Goal: Information Seeking & Learning: Understand process/instructions

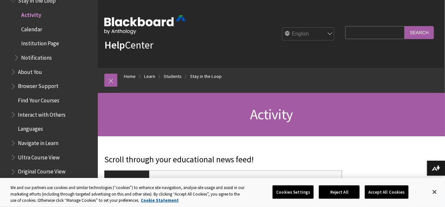
click at [393, 34] on input "Search Query" at bounding box center [374, 32] width 59 height 13
click at [395, 35] on input "I wan to do my tet" at bounding box center [374, 32] width 59 height 13
click at [396, 34] on input "I wan to do my tet" at bounding box center [374, 32] width 59 height 13
type input "I wan to do my test"
click at [423, 33] on input "Search" at bounding box center [418, 32] width 29 height 13
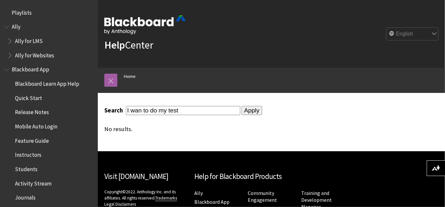
click at [244, 109] on input "Apply" at bounding box center [251, 110] width 21 height 9
click at [250, 110] on input "Apply" at bounding box center [251, 110] width 21 height 9
click at [180, 110] on input "I wan to do my test" at bounding box center [183, 110] width 114 height 9
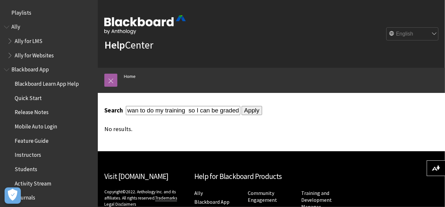
type input "I wan to do my training so I can be graded"
click at [243, 112] on input "Apply" at bounding box center [251, 110] width 21 height 9
click at [49, 86] on span "Blackboard Learn App Help" at bounding box center [47, 82] width 64 height 9
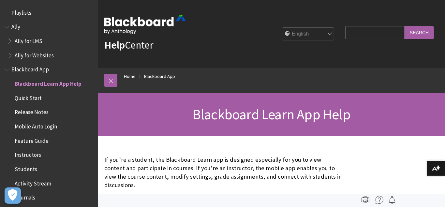
scroll to position [68, 0]
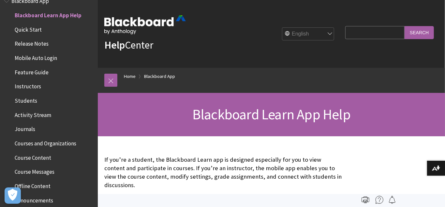
click at [39, 155] on span "Course Content" at bounding box center [33, 156] width 36 height 9
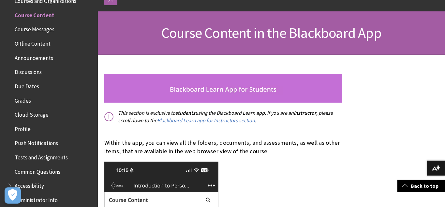
scroll to position [82, 0]
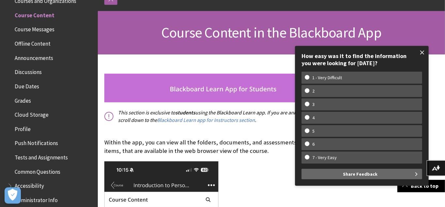
click at [424, 53] on span at bounding box center [422, 53] width 14 height 14
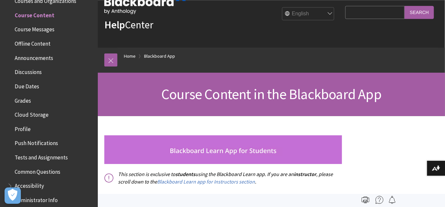
scroll to position [0, 0]
